Goal: Check status

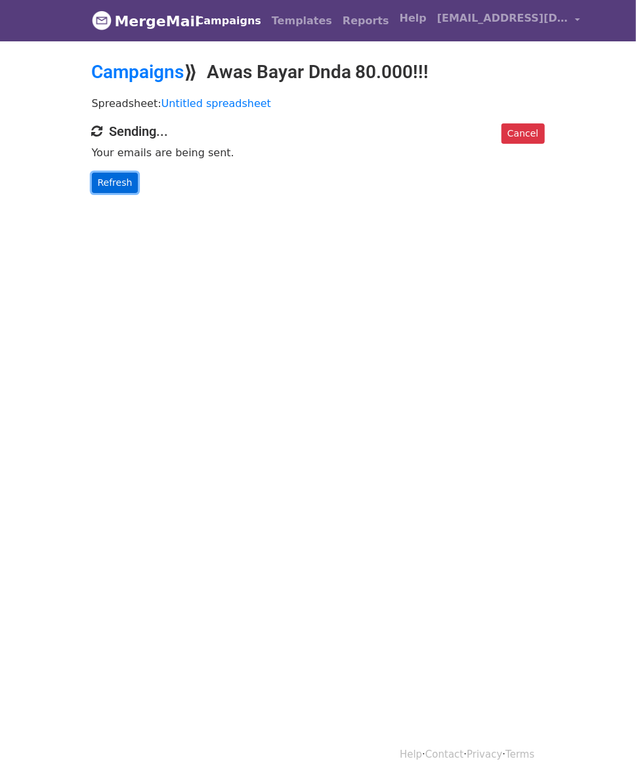
click at [92, 173] on link "Refresh" at bounding box center [115, 183] width 47 height 20
click at [92, 176] on link "Refresh" at bounding box center [115, 183] width 47 height 20
